Goal: Task Accomplishment & Management: Complete application form

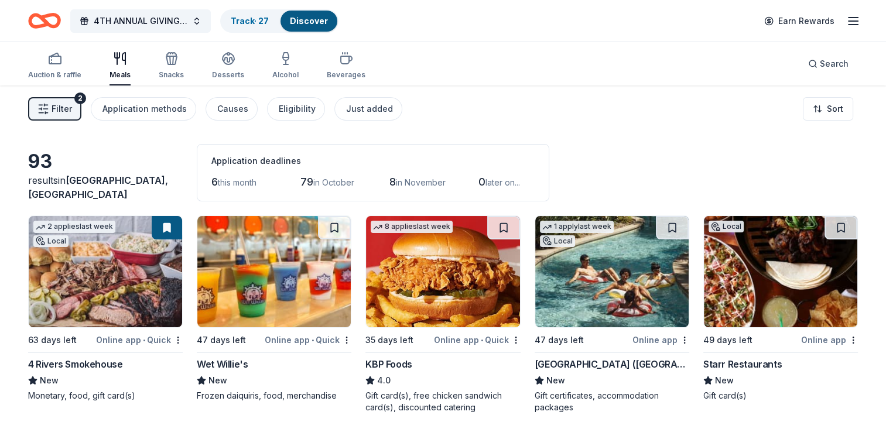
click at [324, 12] on div "Discover" at bounding box center [308, 21] width 57 height 21
click at [316, 25] on link "Discover" at bounding box center [309, 21] width 38 height 10
click at [254, 25] on link "Track · 27" at bounding box center [250, 21] width 38 height 10
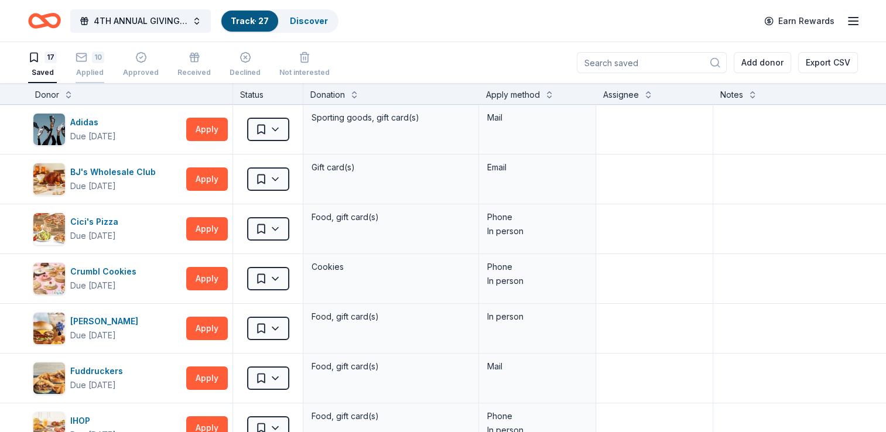
click at [91, 64] on div "10 Applied" at bounding box center [90, 65] width 29 height 26
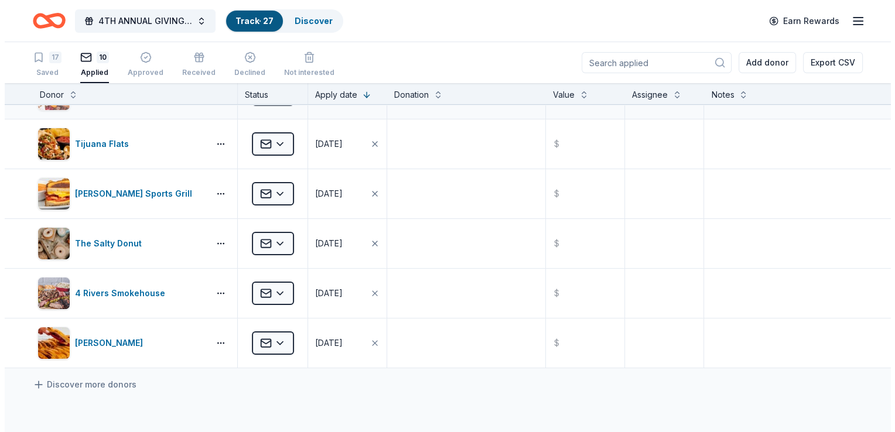
scroll to position [293, 0]
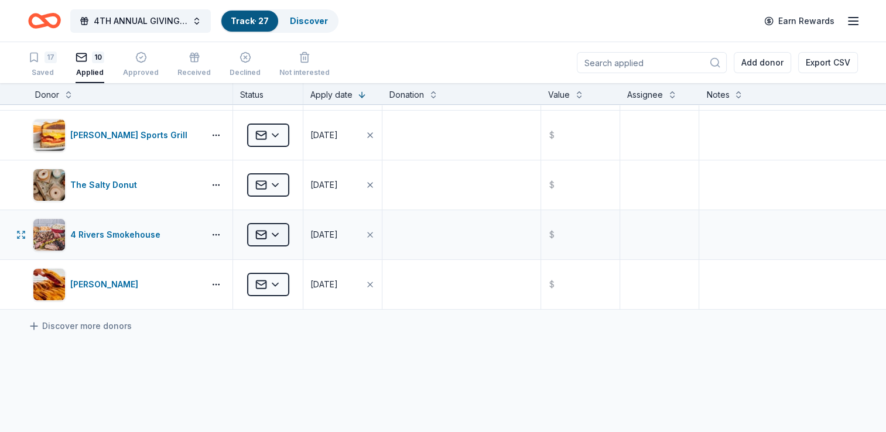
click at [277, 233] on html "4TH ANNUAL GIVING THANKS IN THE COMMUNITY OUTREACH Track · 27 Discover Earn Rew…" at bounding box center [443, 216] width 886 height 432
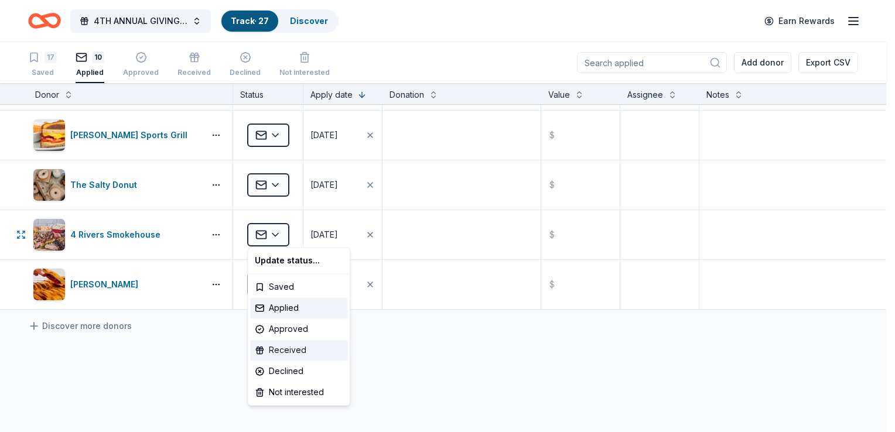
click at [290, 350] on div "Received" at bounding box center [298, 350] width 97 height 21
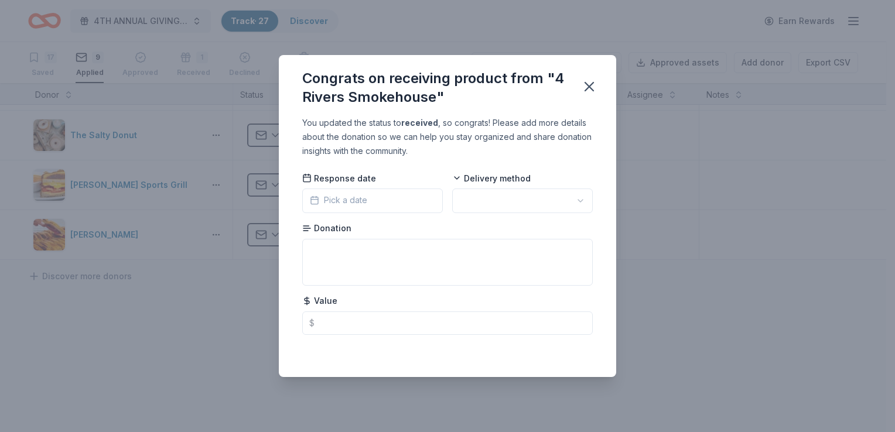
click at [343, 198] on span "Pick a date" at bounding box center [338, 200] width 57 height 14
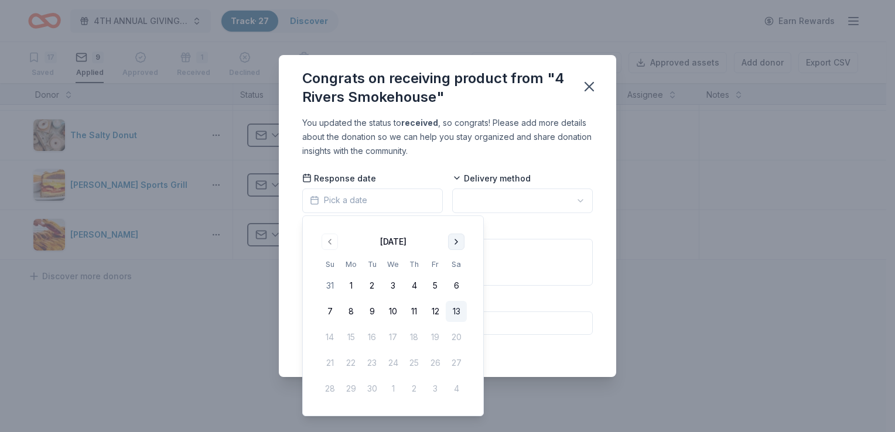
click at [460, 242] on button "Go to next month" at bounding box center [456, 242] width 16 height 16
click at [451, 240] on button "Go to next month" at bounding box center [456, 242] width 16 height 16
click at [328, 243] on button "Go to previous month" at bounding box center [329, 242] width 16 height 16
click at [328, 241] on button "Go to previous month" at bounding box center [329, 242] width 16 height 16
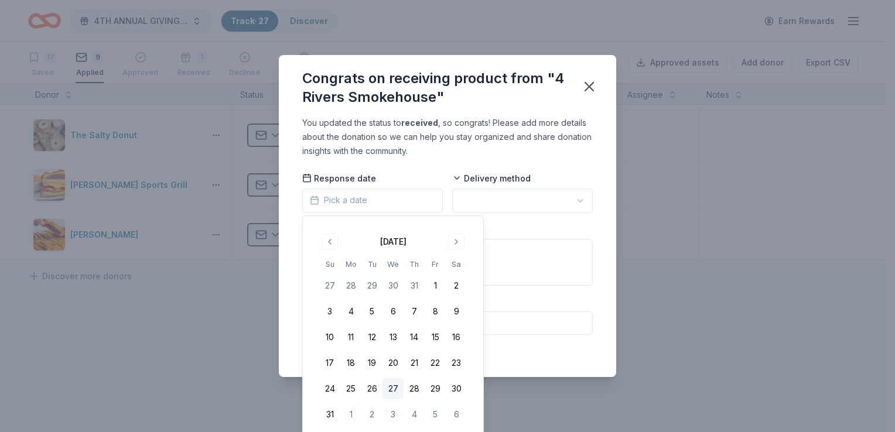
click at [396, 390] on button "27" at bounding box center [392, 388] width 21 height 21
click at [482, 199] on html "4TH ANNUAL GIVING THANKS IN THE COMMUNITY OUTREACH Track · 27 Discover Earn Rew…" at bounding box center [447, 216] width 895 height 432
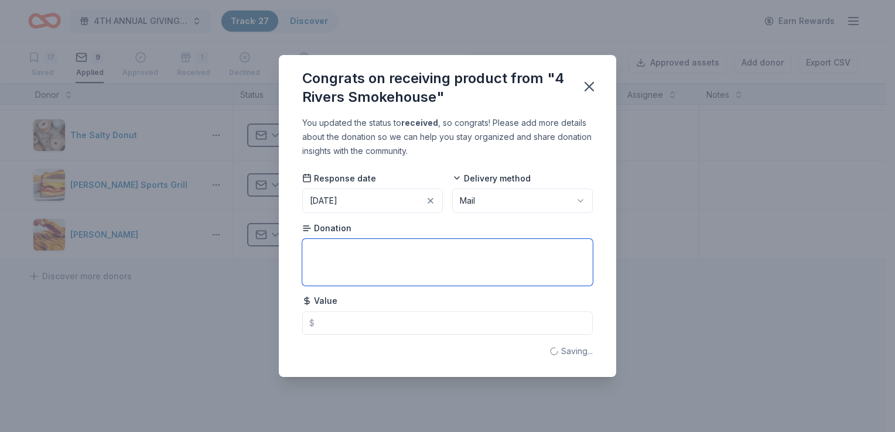
click at [407, 261] on textarea at bounding box center [447, 262] width 290 height 47
type textarea "voucher dinner for 2"
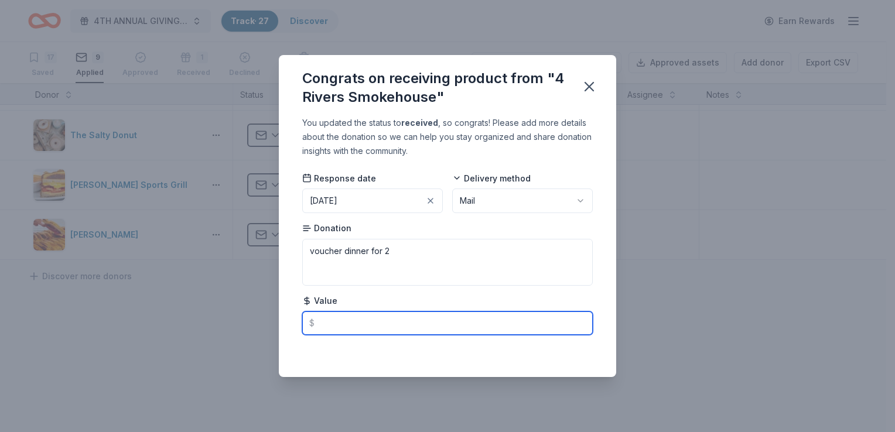
click at [332, 326] on input "text" at bounding box center [447, 322] width 290 height 23
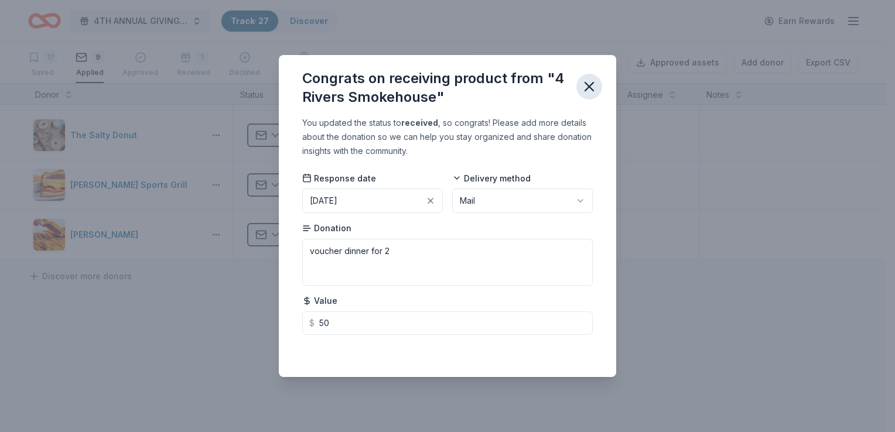
type input "50.00"
click at [592, 93] on icon "button" at bounding box center [589, 86] width 16 height 16
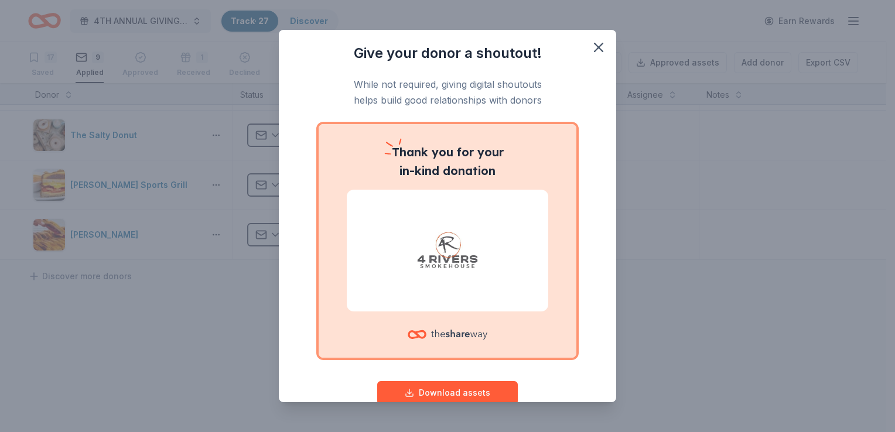
scroll to position [28, 0]
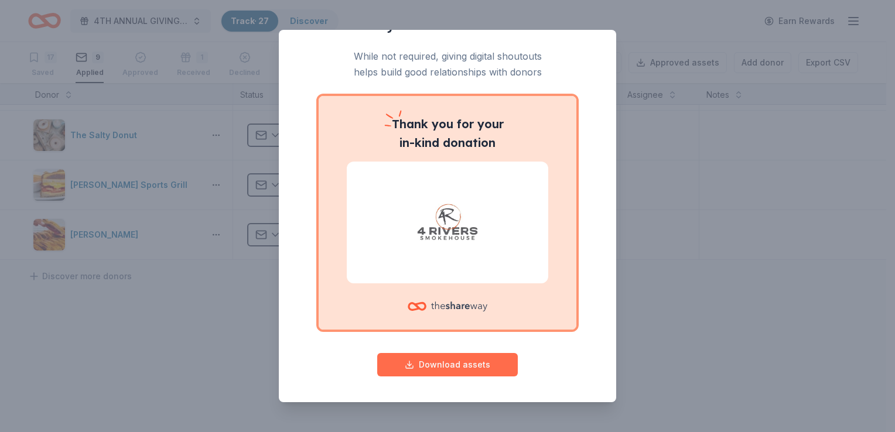
click at [474, 369] on button "Download assets" at bounding box center [447, 364] width 141 height 23
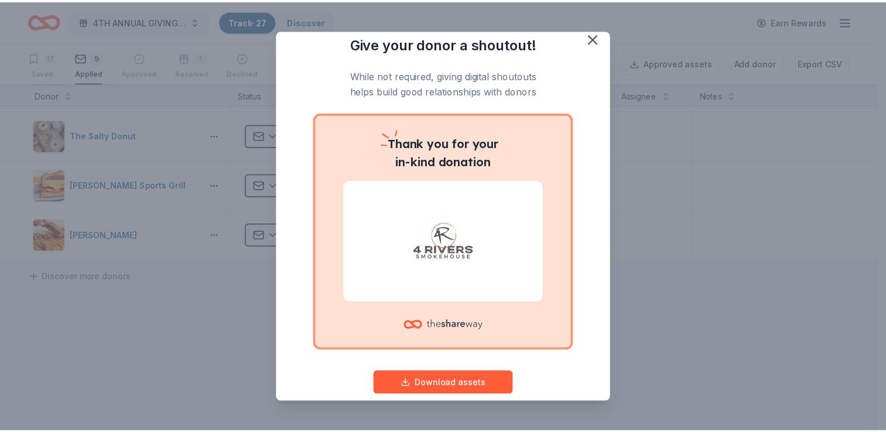
scroll to position [0, 0]
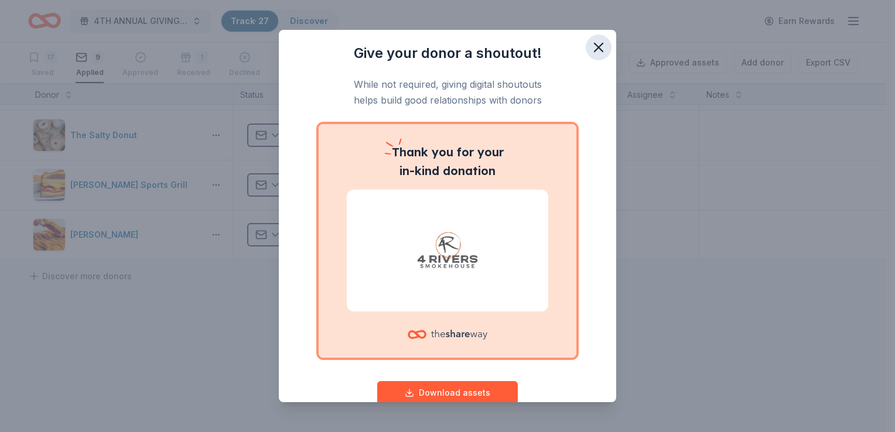
click at [586, 43] on button "button" at bounding box center [599, 48] width 26 height 26
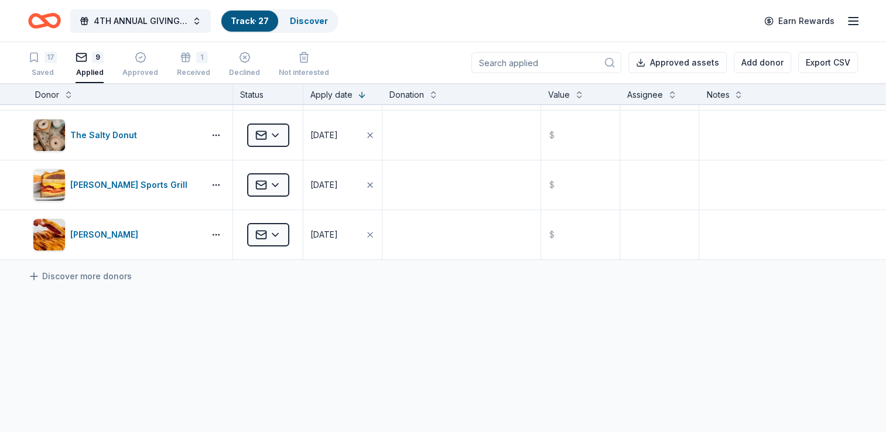
click at [98, 73] on div "Applied" at bounding box center [90, 72] width 28 height 9
click at [49, 69] on div "Saved" at bounding box center [42, 72] width 29 height 9
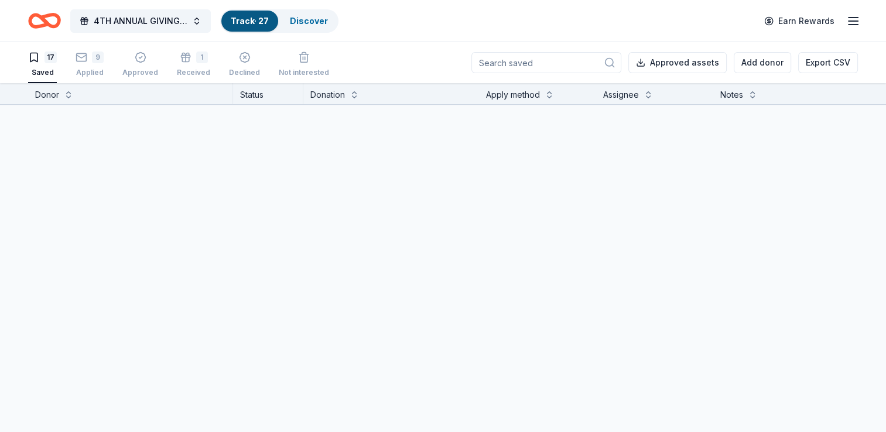
scroll to position [690, 0]
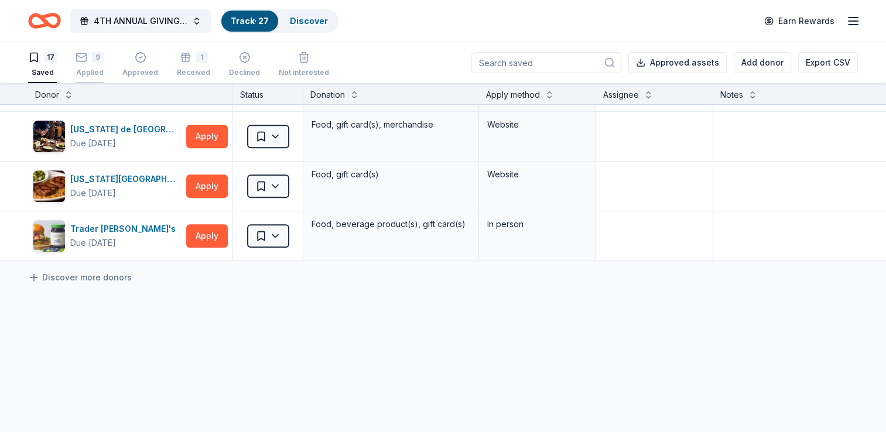
click at [83, 70] on div "Applied" at bounding box center [90, 72] width 28 height 9
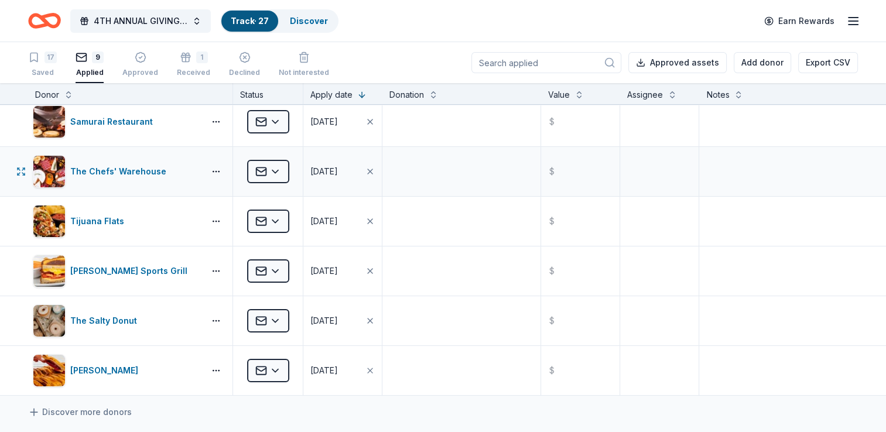
scroll to position [176, 0]
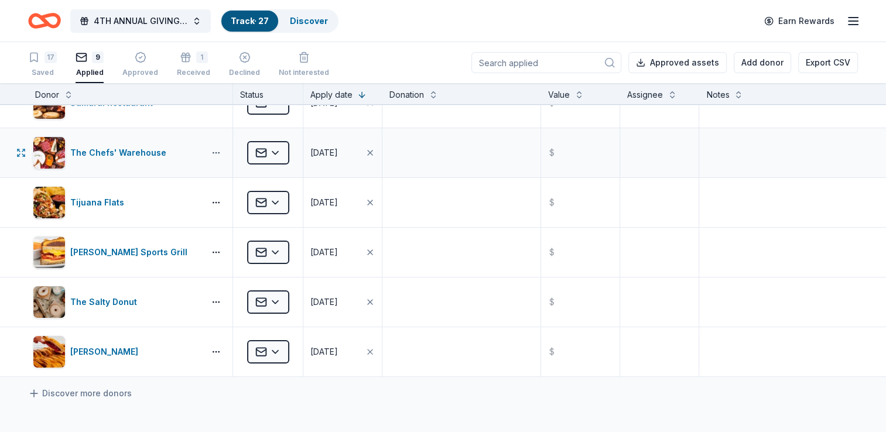
click at [210, 151] on button "button" at bounding box center [215, 152] width 23 height 9
click at [44, 59] on div "17" at bounding box center [42, 58] width 29 height 12
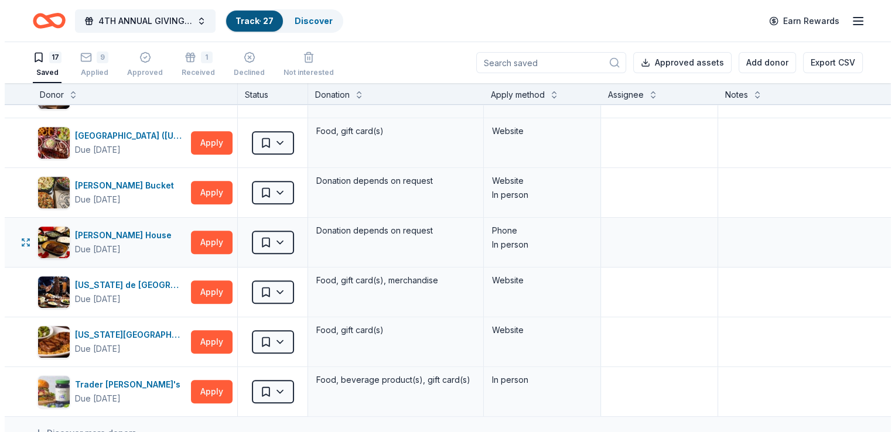
scroll to position [514, 0]
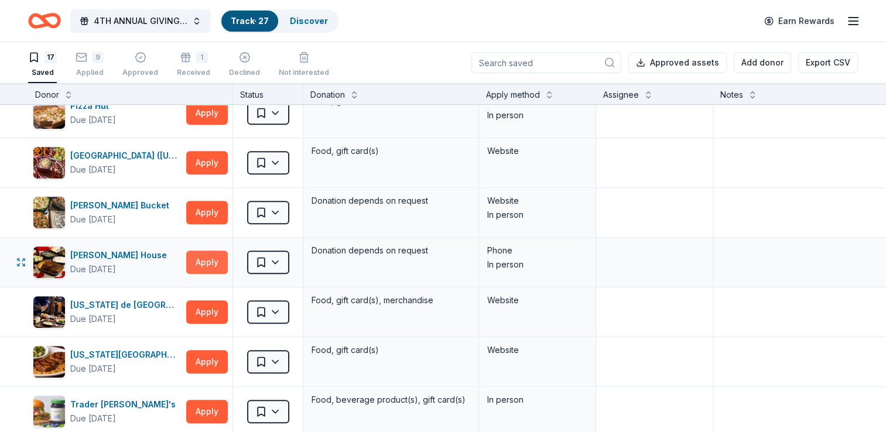
click at [220, 256] on button "Apply" at bounding box center [207, 262] width 42 height 23
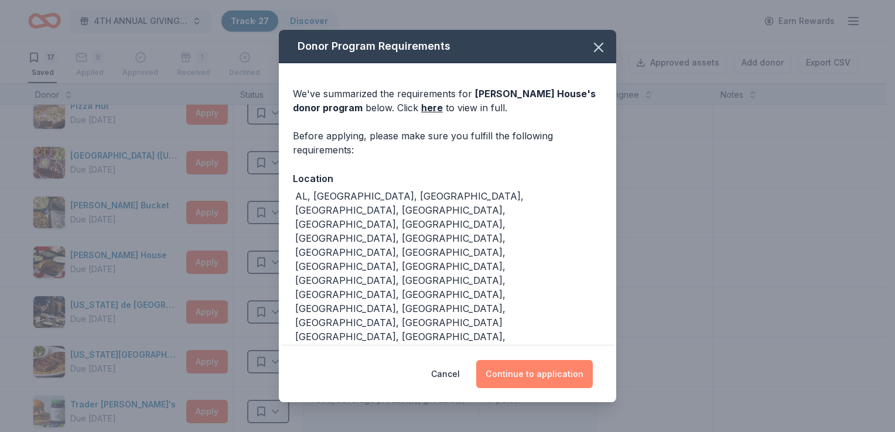
click at [538, 360] on button "Continue to application" at bounding box center [534, 374] width 117 height 28
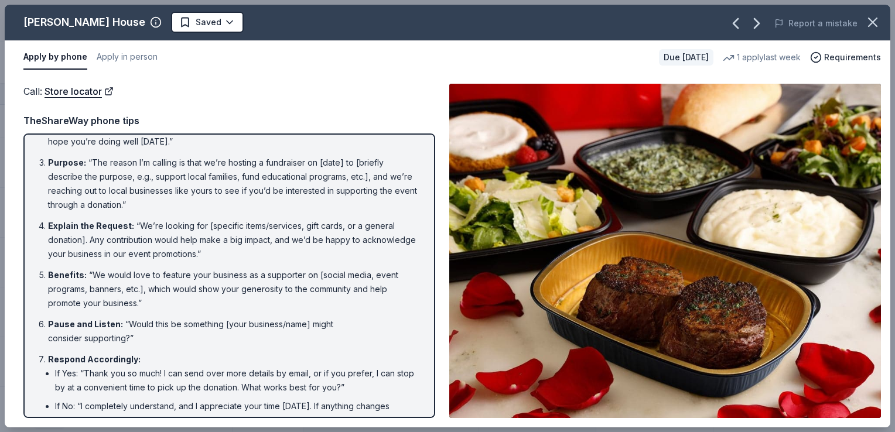
scroll to position [117, 0]
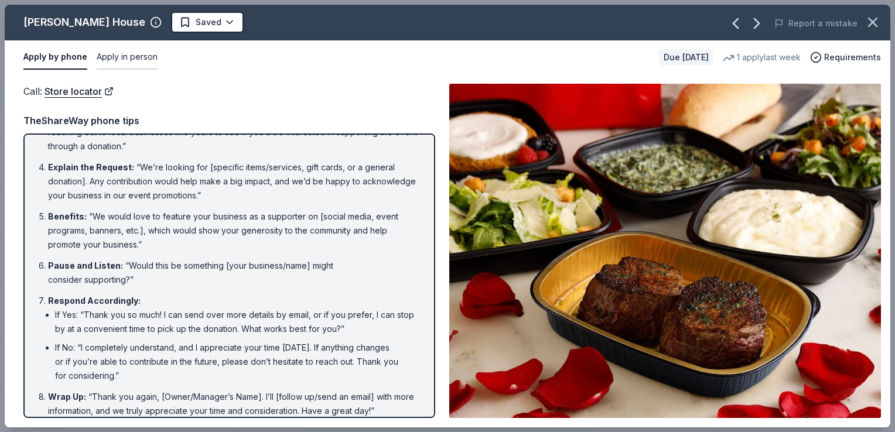
click at [120, 57] on button "Apply in person" at bounding box center [127, 57] width 61 height 25
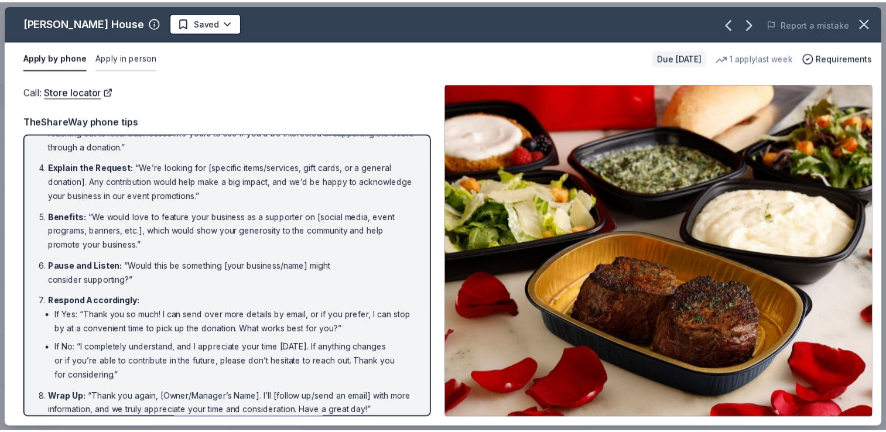
scroll to position [0, 0]
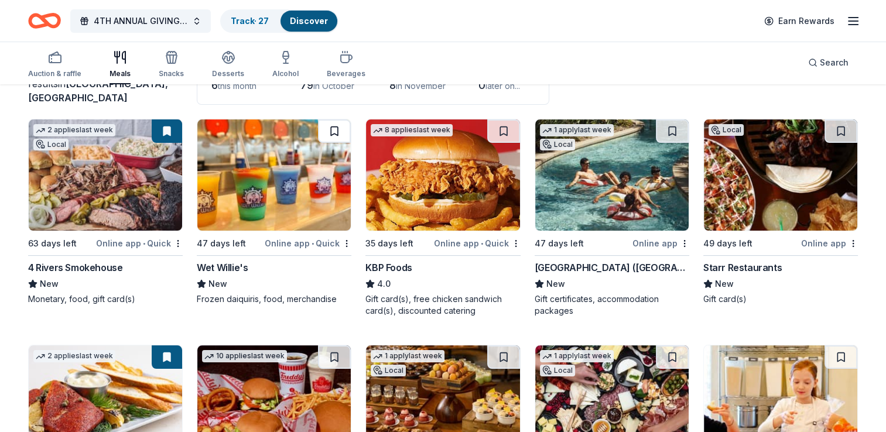
scroll to position [117, 0]
